Goal: Task Accomplishment & Management: Manage account settings

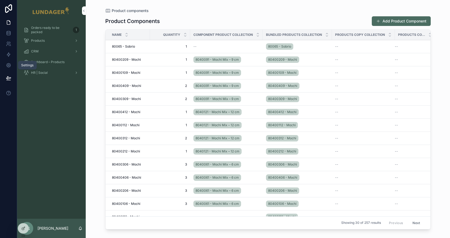
click at [11, 66] on icon at bounding box center [8, 65] width 5 height 5
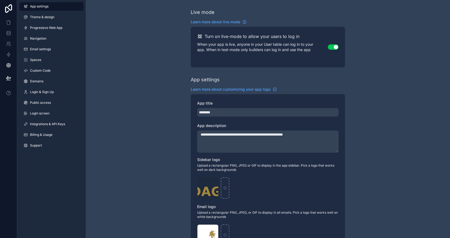
click at [56, 122] on span "Integrations & API Keys" at bounding box center [47, 124] width 35 height 4
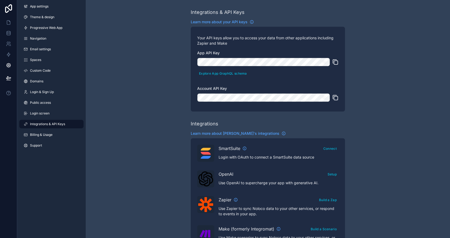
click at [121, 110] on div "Integrations & API Keys Learn more about your API keys Your API keys allow you …" at bounding box center [268, 238] width 364 height 477
click at [350, 8] on div "Integrations & API Keys Learn more about your API keys Your API keys allow you …" at bounding box center [268, 238] width 364 height 477
